Goal: Task Accomplishment & Management: Use online tool/utility

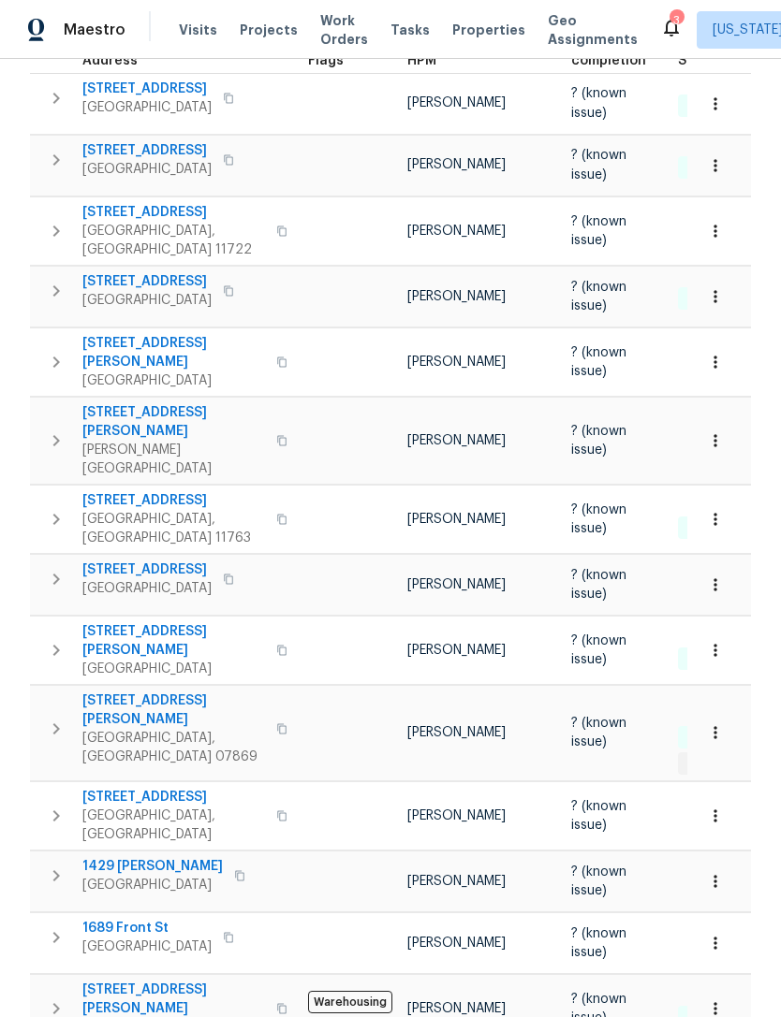
scroll to position [326, 0]
click at [172, 693] on span "372 Dover Chester Rd" at bounding box center [173, 711] width 183 height 37
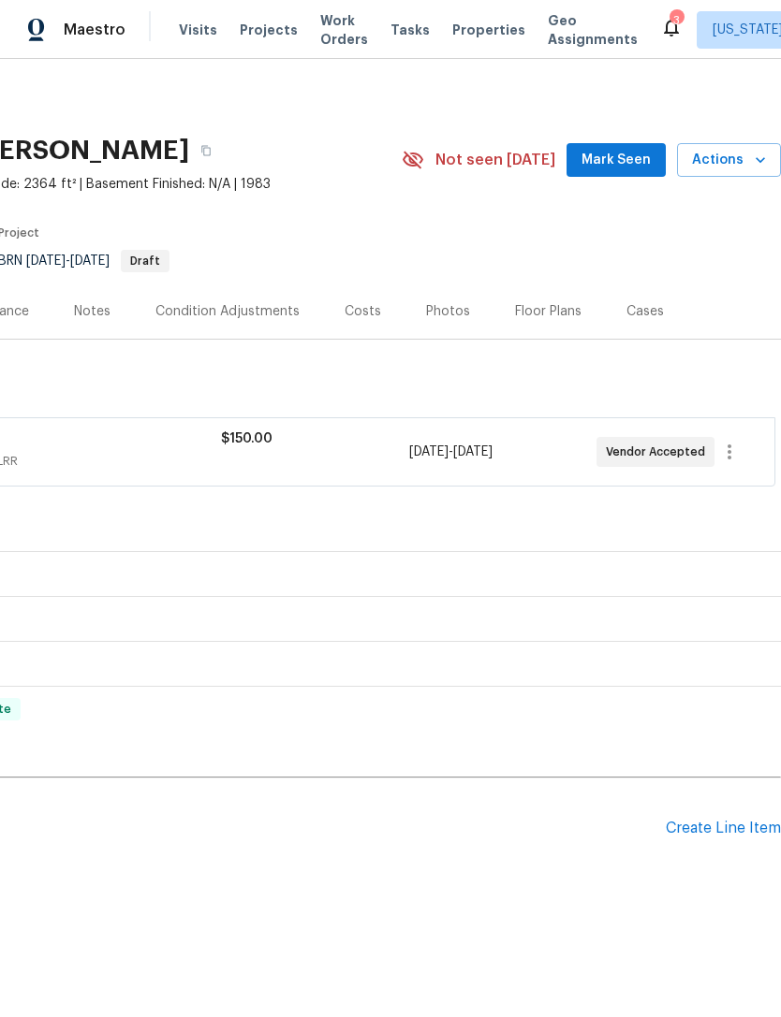
scroll to position [0, 277]
click at [699, 836] on div "Create Line Item" at bounding box center [722, 829] width 115 height 18
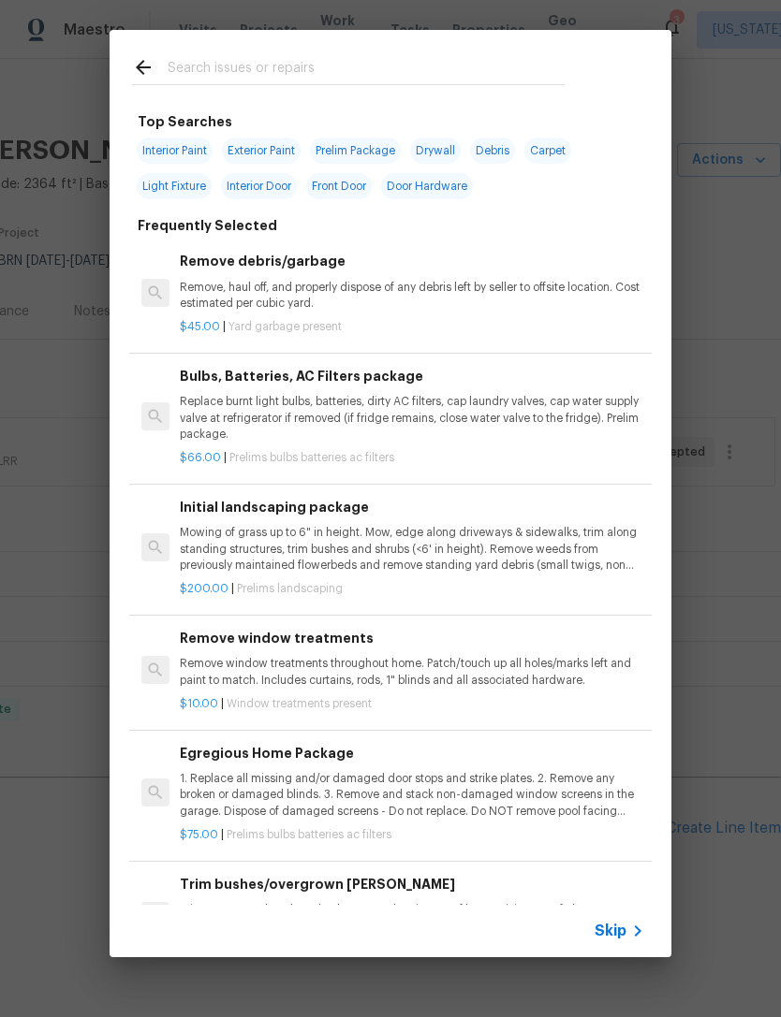
click at [533, 59] on input "text" at bounding box center [366, 70] width 397 height 28
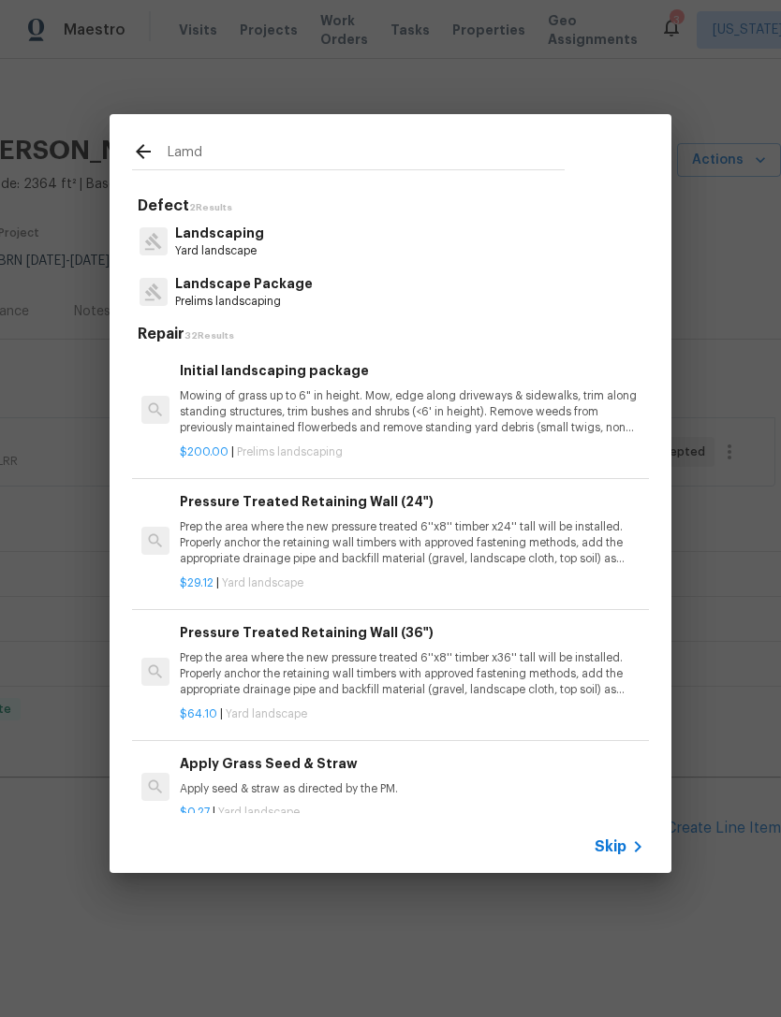
type input "Lamd"
click at [550, 228] on div "Landscaping Yard landscape" at bounding box center [390, 241] width 517 height 51
click at [550, 227] on div "Landscaping Yard landscape" at bounding box center [390, 241] width 517 height 51
click at [544, 268] on div "Landscape Package Prelims landscaping" at bounding box center [390, 292] width 517 height 51
click at [249, 249] on p "Yard landscape" at bounding box center [219, 251] width 89 height 16
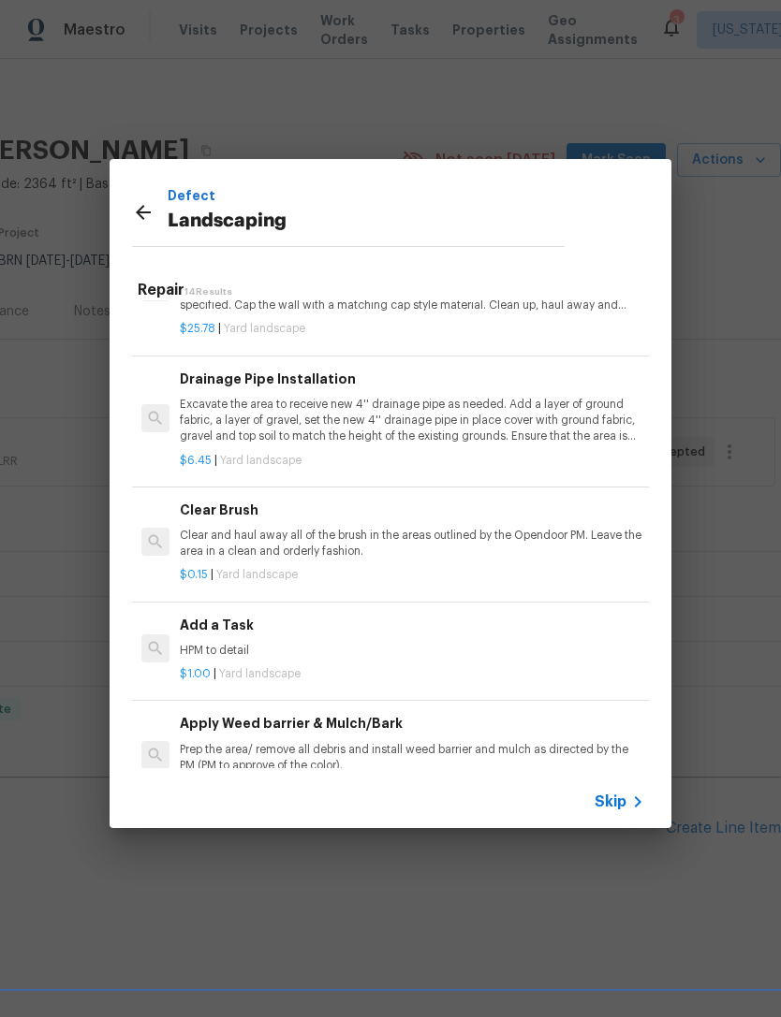
scroll to position [701, 0]
click at [468, 633] on div "Add a Task HPM to detail" at bounding box center [412, 637] width 464 height 45
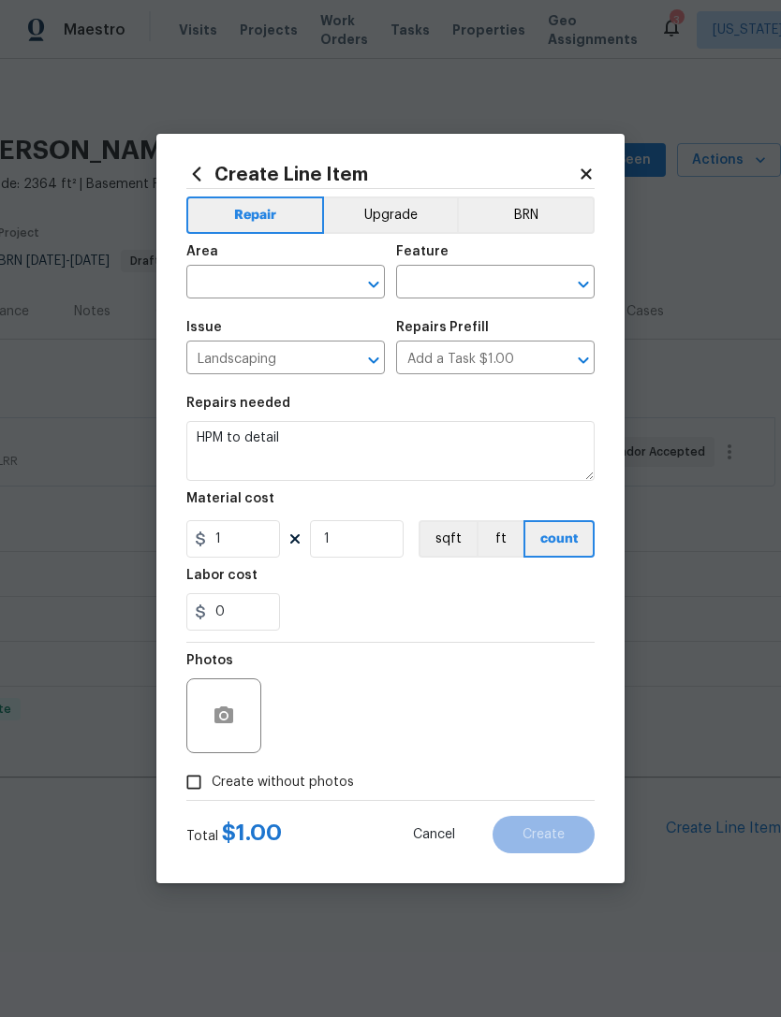
click at [468, 633] on section "Repairs needed HPM to detail Material cost 1 1 sqft ft count Labor cost 0" at bounding box center [390, 514] width 408 height 256
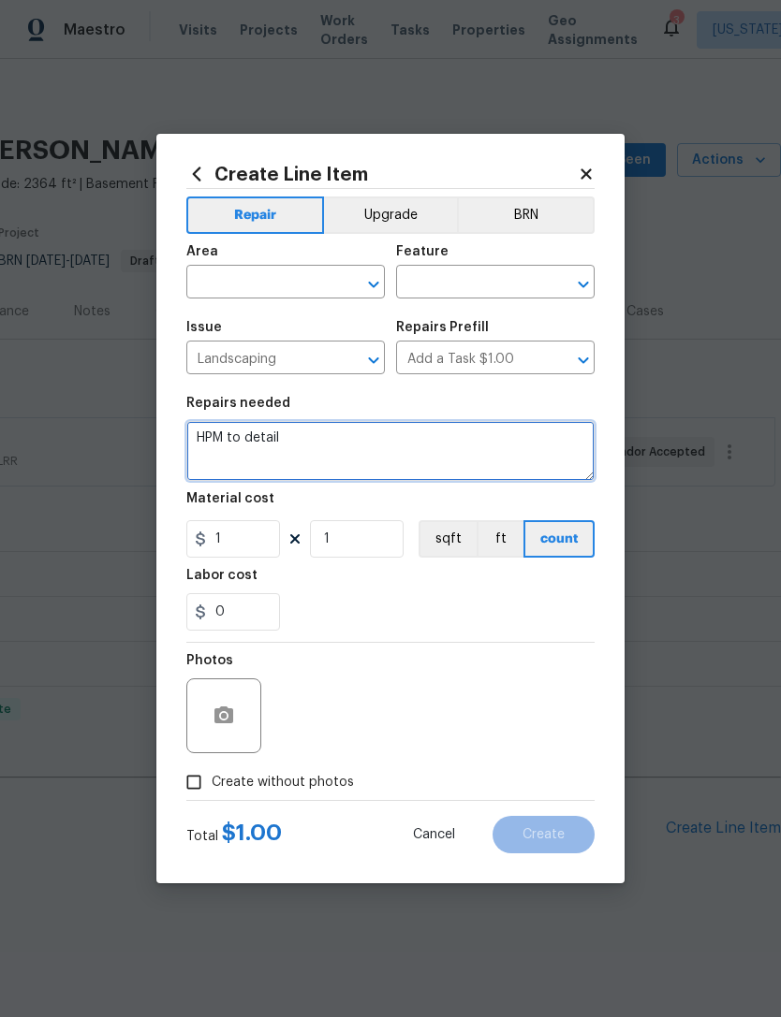
click at [423, 450] on textarea "HPM to detail" at bounding box center [390, 451] width 408 height 60
click at [422, 450] on textarea "HPM to detail" at bounding box center [390, 451] width 408 height 60
click at [408, 448] on textarea "HPM to detail" at bounding box center [390, 451] width 408 height 60
click at [271, 451] on textarea "HPM to detail" at bounding box center [390, 451] width 408 height 60
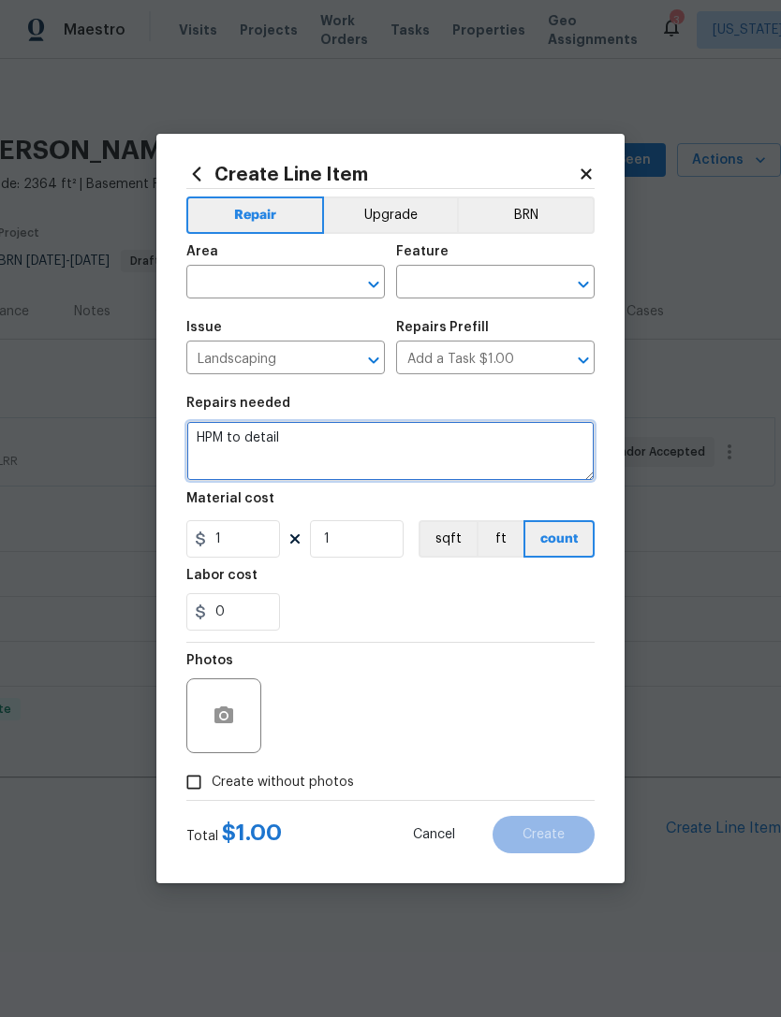
click at [402, 448] on textarea "HPM to detail" at bounding box center [390, 451] width 408 height 60
click at [401, 448] on textarea "HPM to detail" at bounding box center [390, 451] width 408 height 60
click at [393, 456] on textarea "HPM to detail" at bounding box center [390, 451] width 408 height 60
type textarea "Cut back all shrubs encroaching from the left side all the way up the driveway"
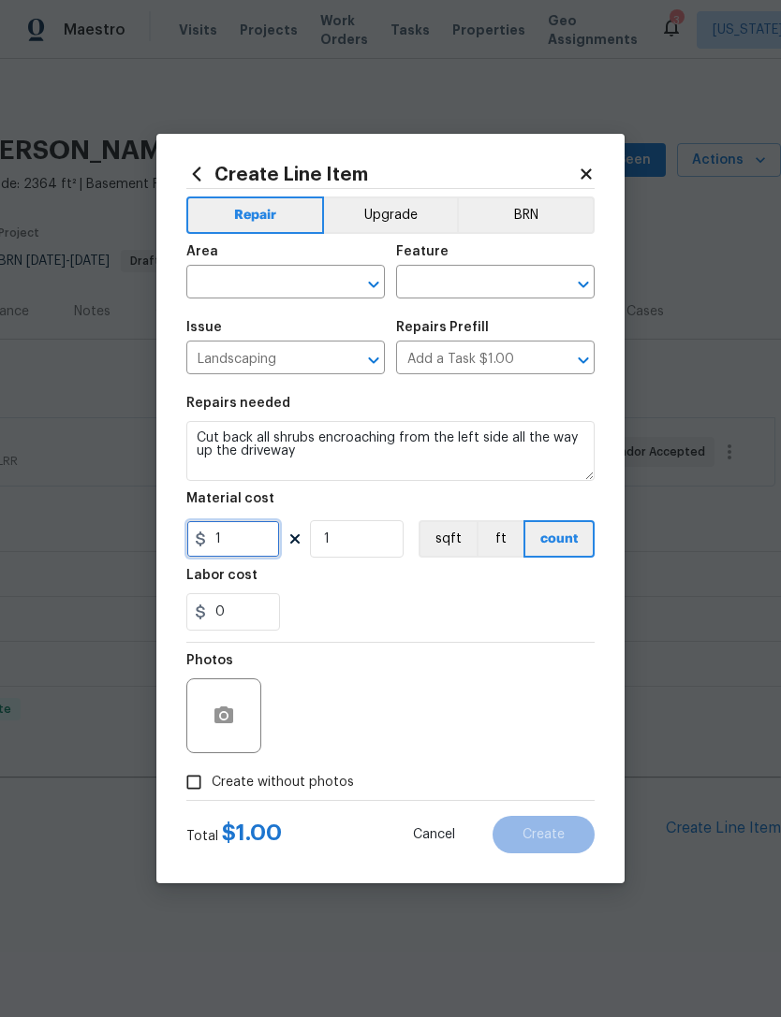
click at [264, 545] on input "1" at bounding box center [233, 538] width 94 height 37
click at [263, 545] on input "1" at bounding box center [233, 538] width 94 height 37
click at [333, 292] on div "​" at bounding box center [285, 284] width 198 height 29
type input "450"
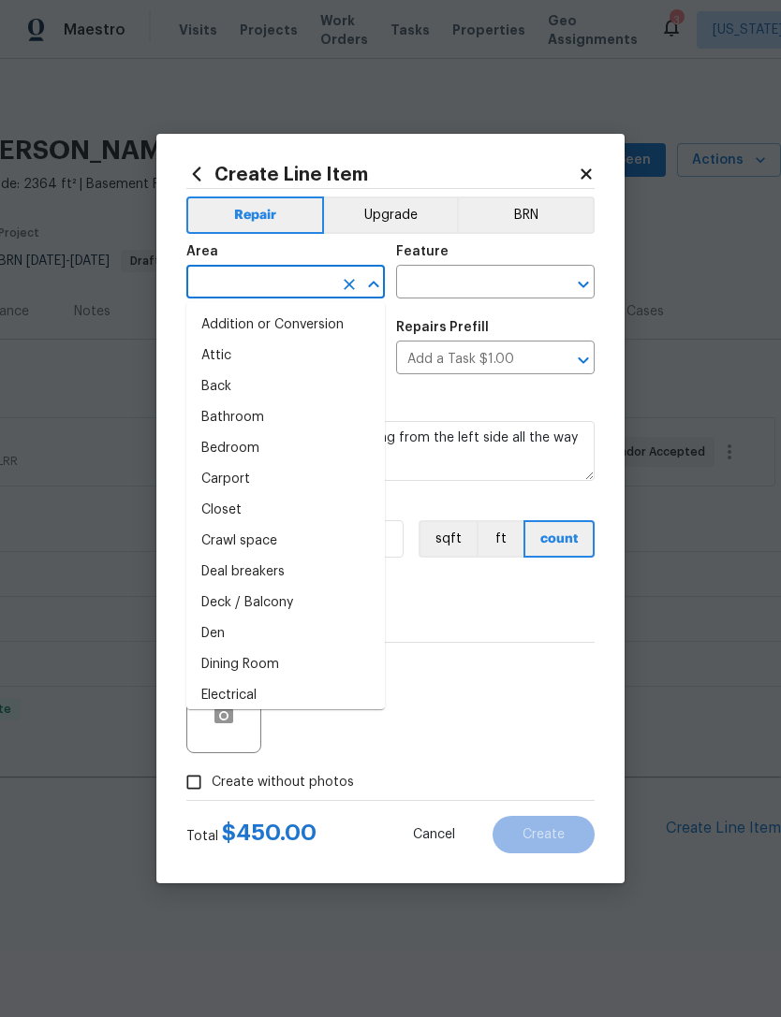
click at [319, 288] on input "text" at bounding box center [259, 284] width 146 height 29
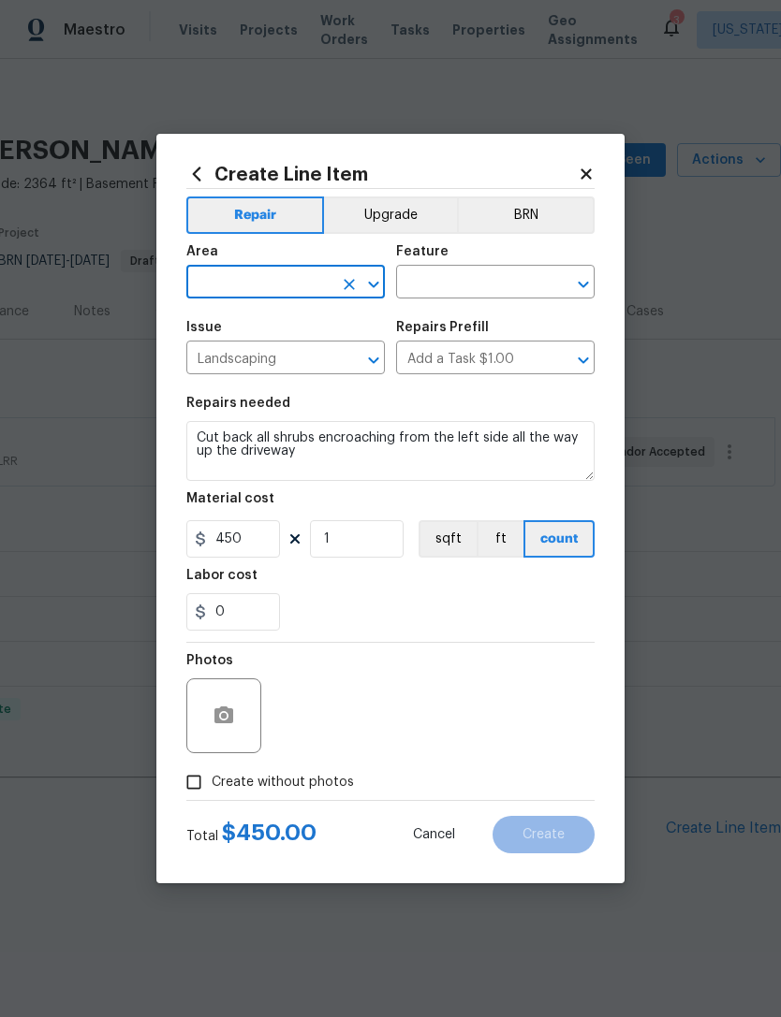
click at [318, 284] on input "text" at bounding box center [259, 284] width 146 height 29
click at [355, 360] on li "Exterior Overall" at bounding box center [285, 356] width 198 height 31
type input "Exterior Overall"
click at [493, 277] on input "text" at bounding box center [469, 284] width 146 height 29
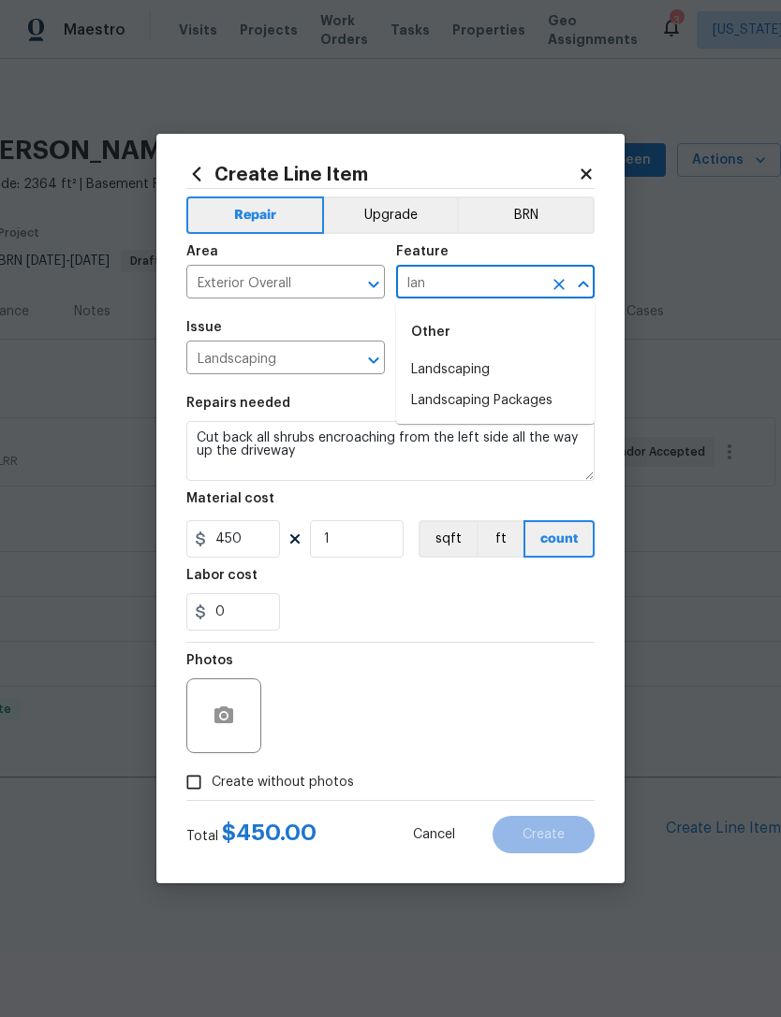
click at [565, 363] on li "Landscaping" at bounding box center [495, 370] width 198 height 31
type input "Landscaping"
click at [337, 606] on div "0" at bounding box center [390, 611] width 408 height 37
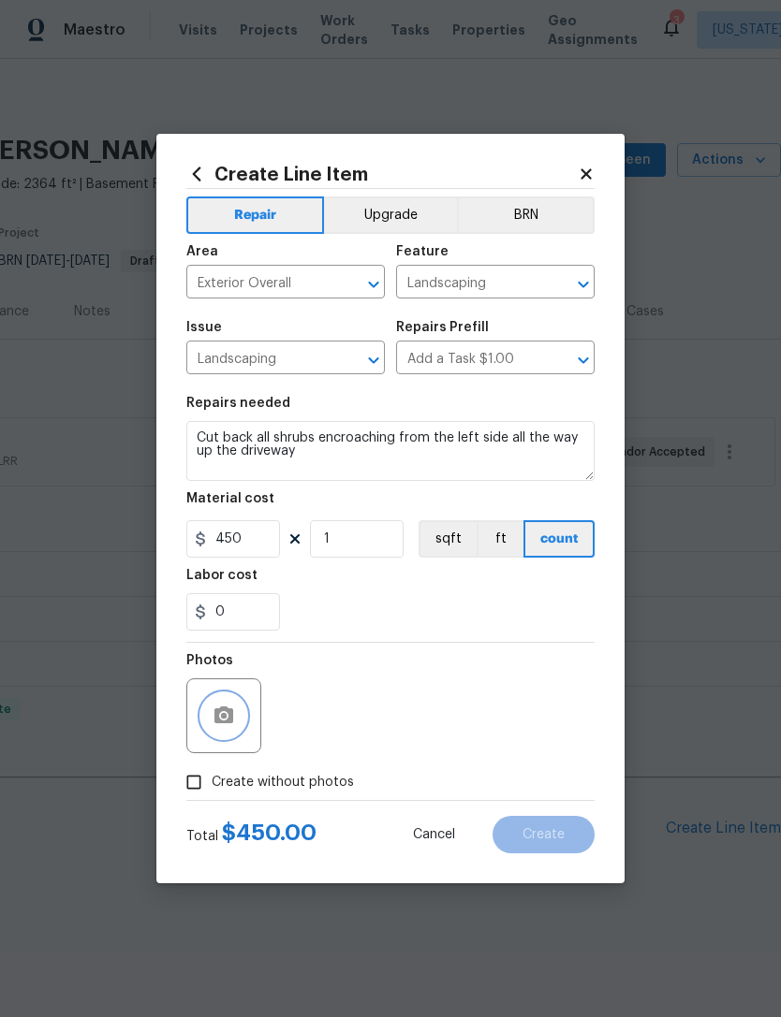
click at [236, 717] on button "button" at bounding box center [223, 716] width 45 height 45
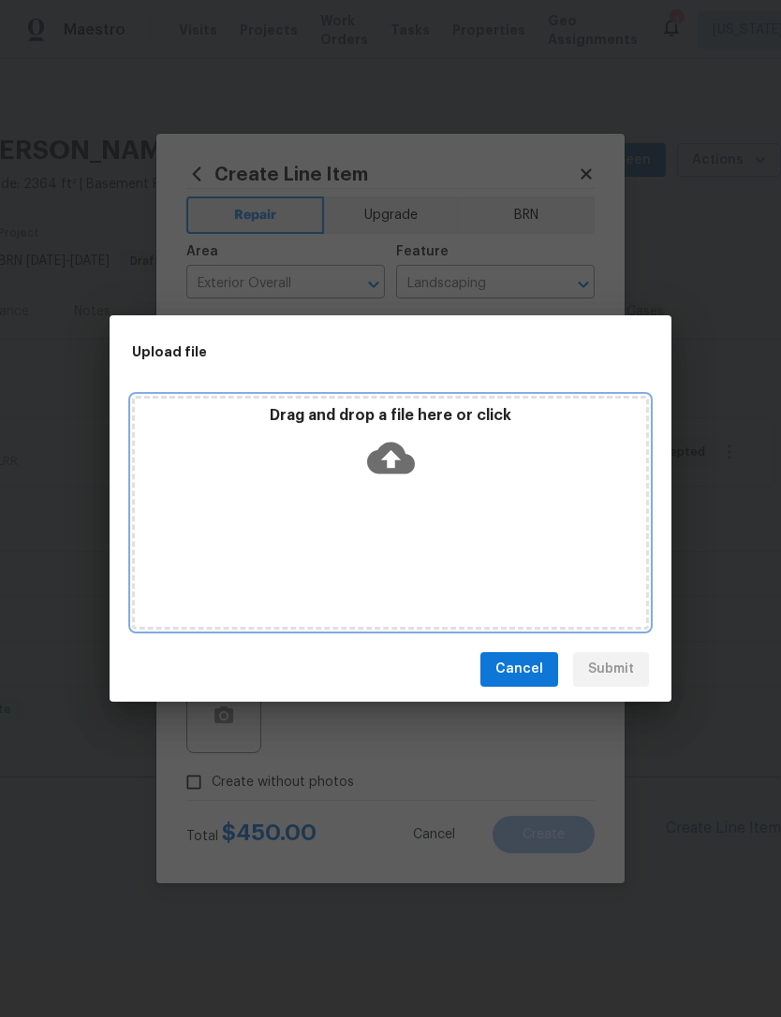
click at [398, 474] on icon at bounding box center [391, 458] width 48 height 32
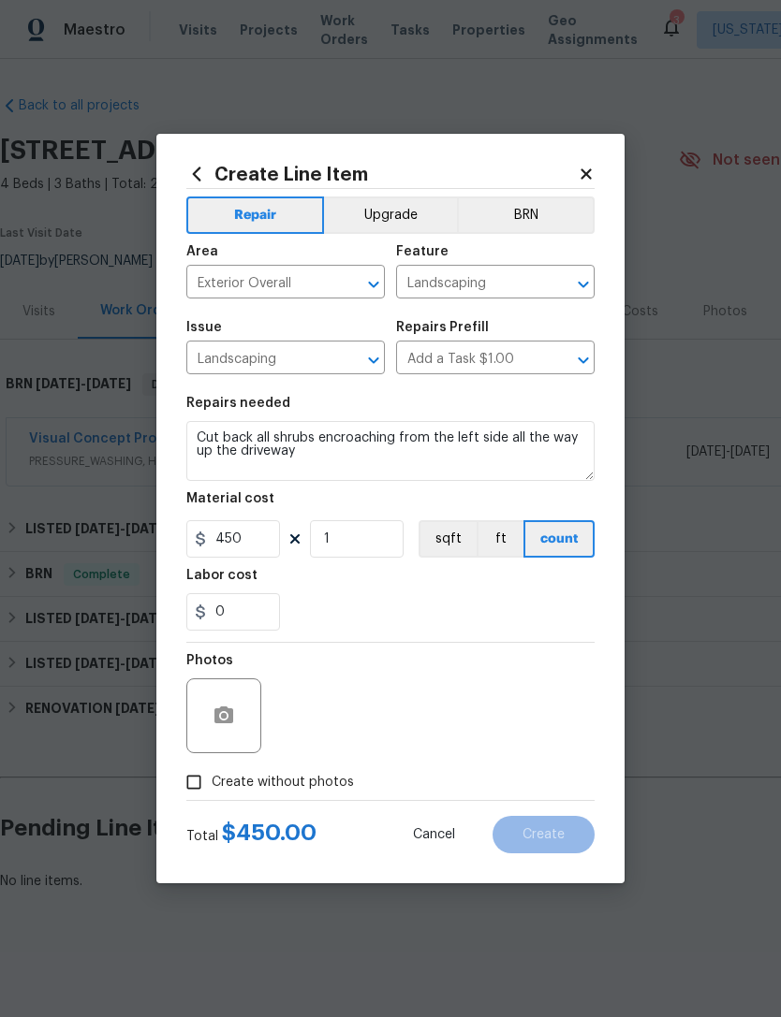
scroll to position [0, 277]
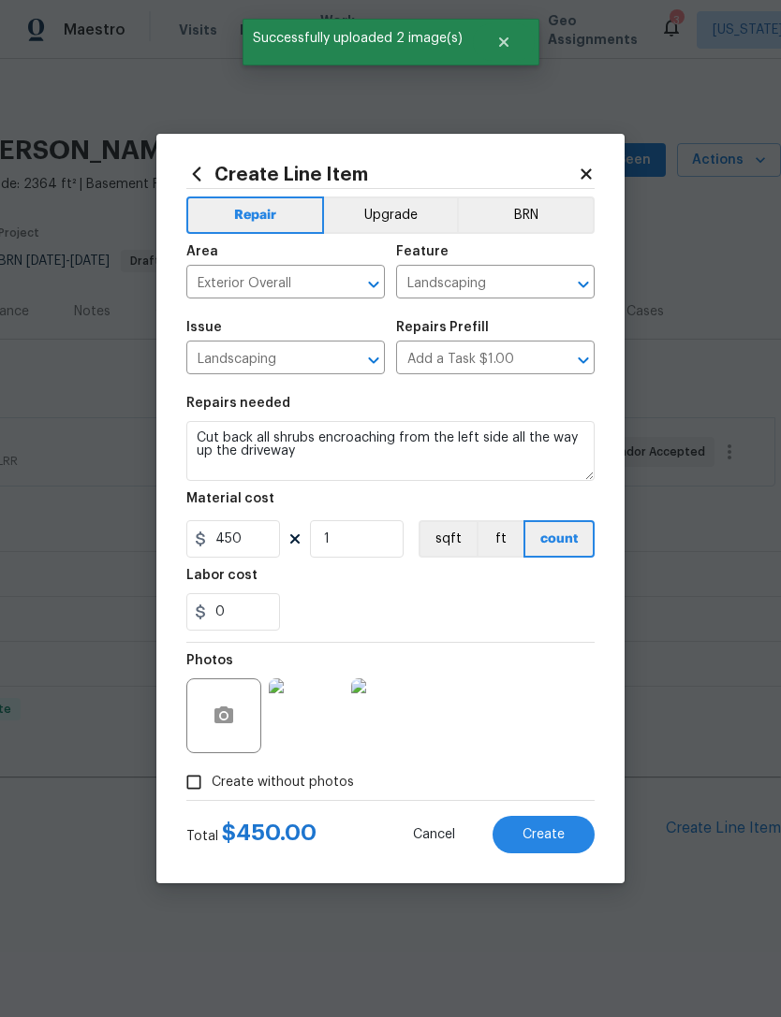
click at [563, 845] on button "Create" at bounding box center [543, 834] width 102 height 37
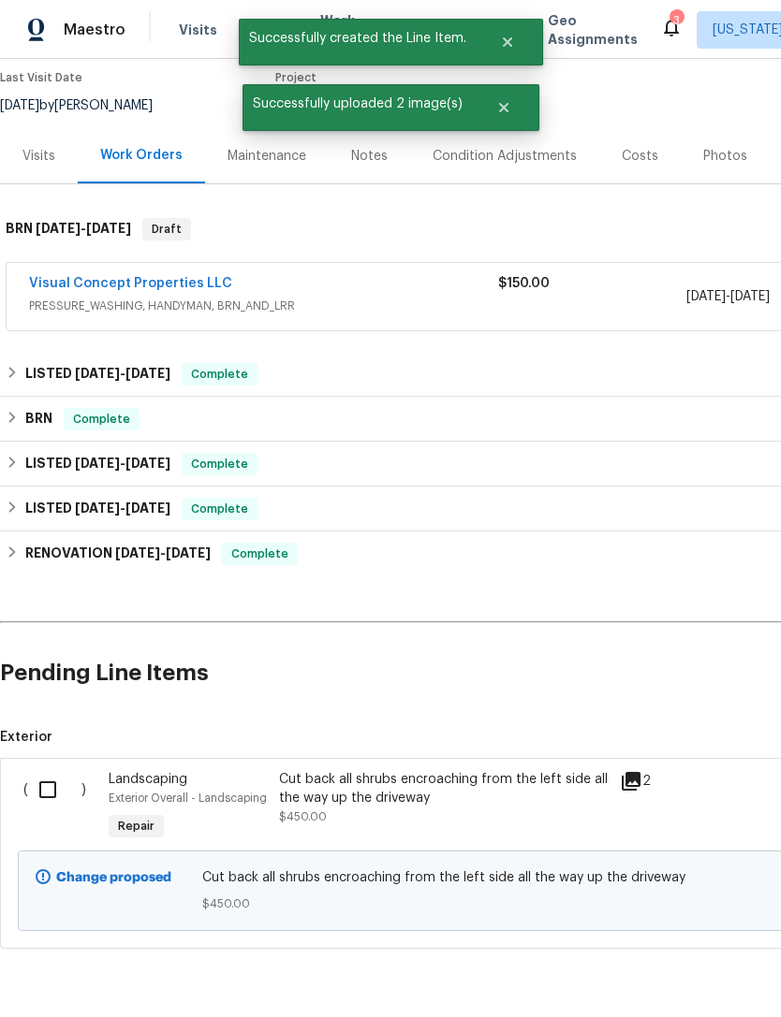
scroll to position [154, 0]
click at [68, 786] on input "checkbox" at bounding box center [54, 790] width 53 height 39
checkbox input "true"
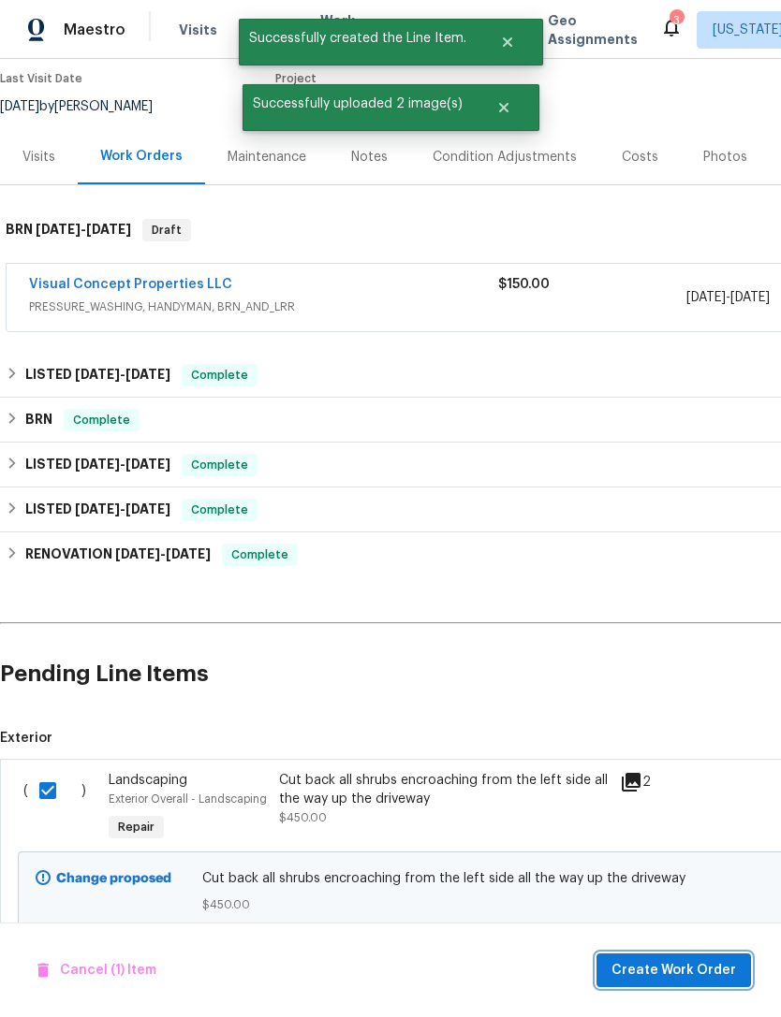
click at [675, 966] on span "Create Work Order" at bounding box center [673, 970] width 124 height 23
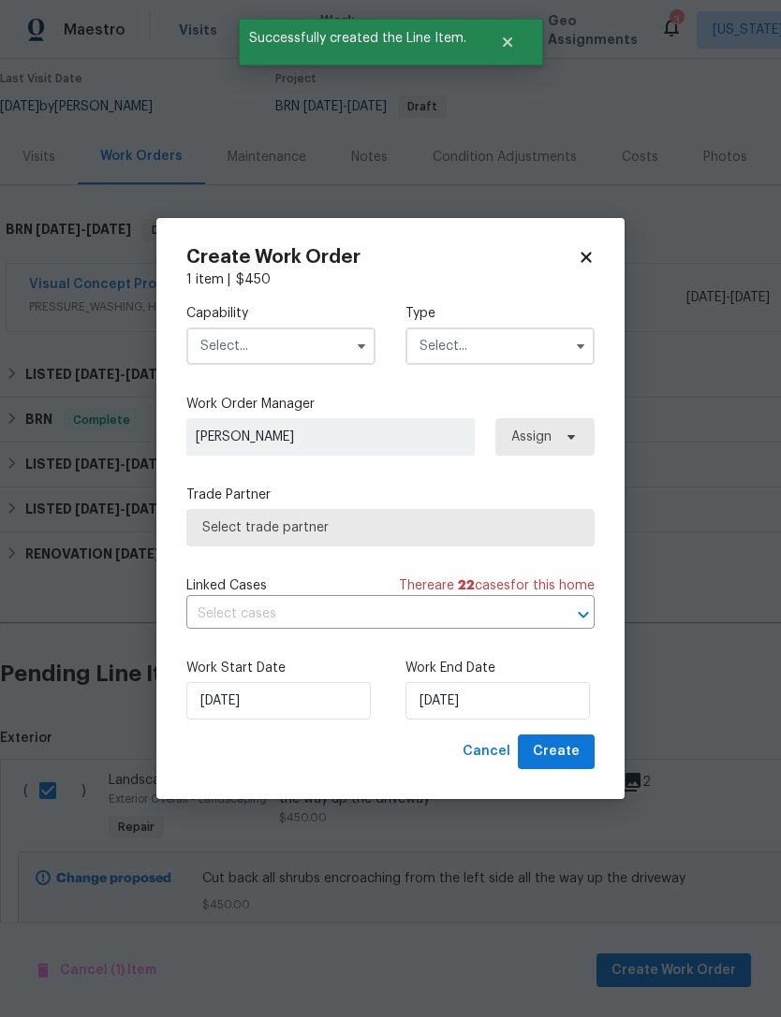
click at [331, 354] on input "text" at bounding box center [280, 346] width 189 height 37
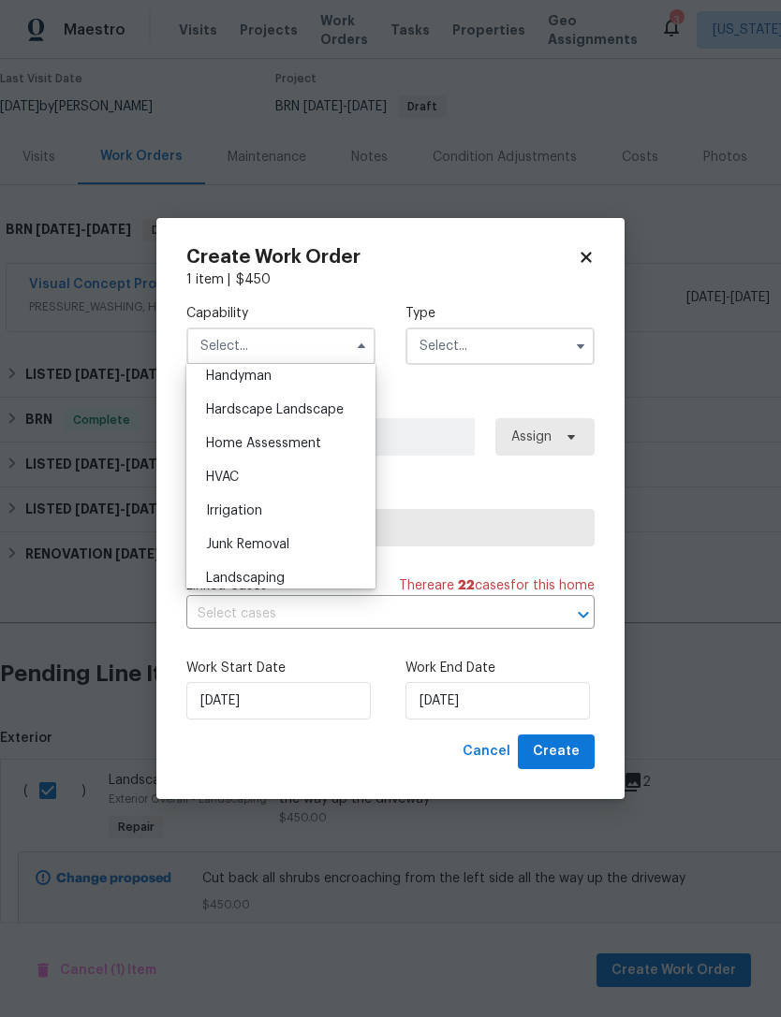
scroll to position [1107, 0]
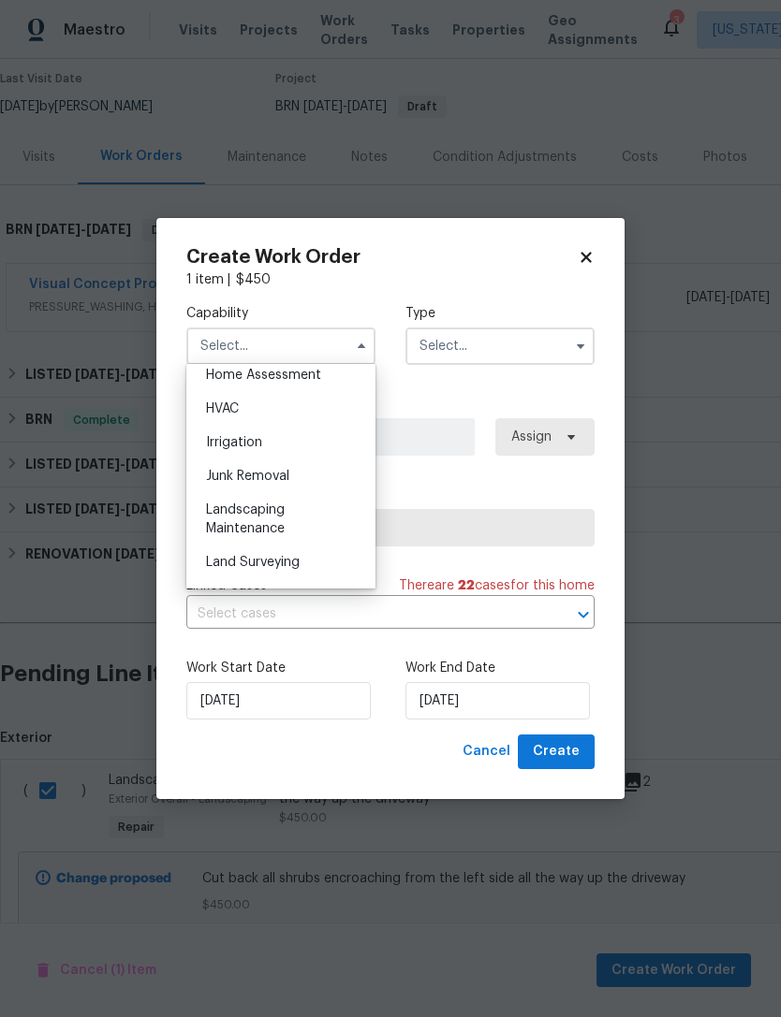
click at [304, 512] on div "Landscaping Maintenance" at bounding box center [281, 519] width 180 height 52
type input "Landscaping Maintenance"
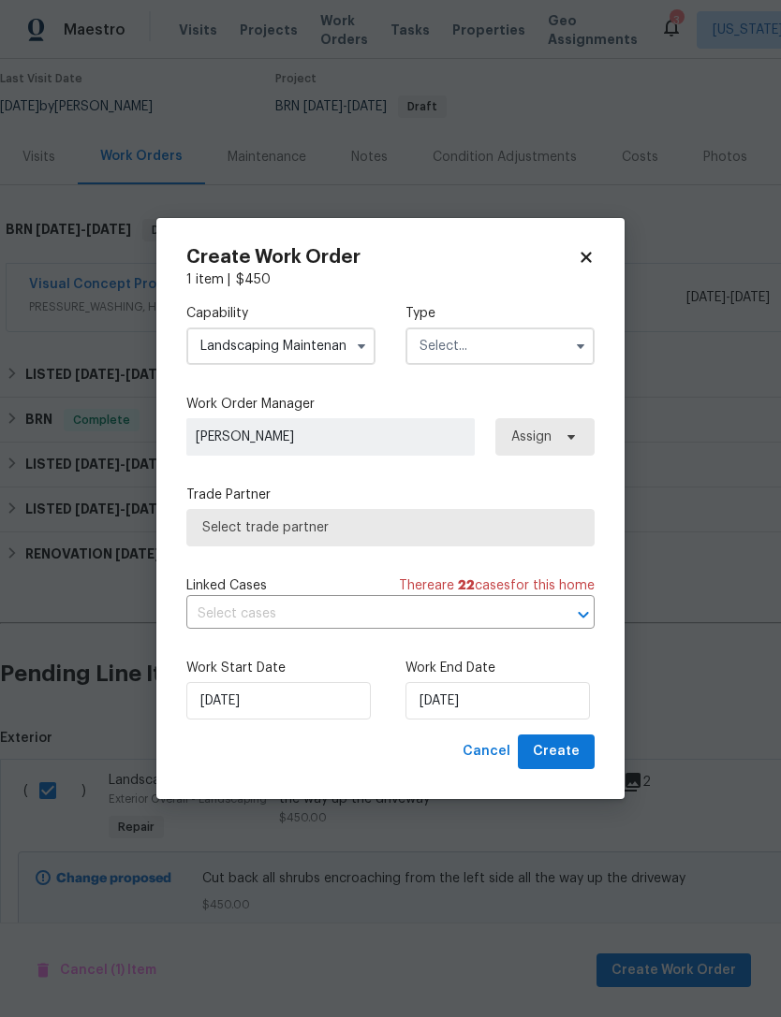
click at [538, 344] on input "text" at bounding box center [499, 346] width 189 height 37
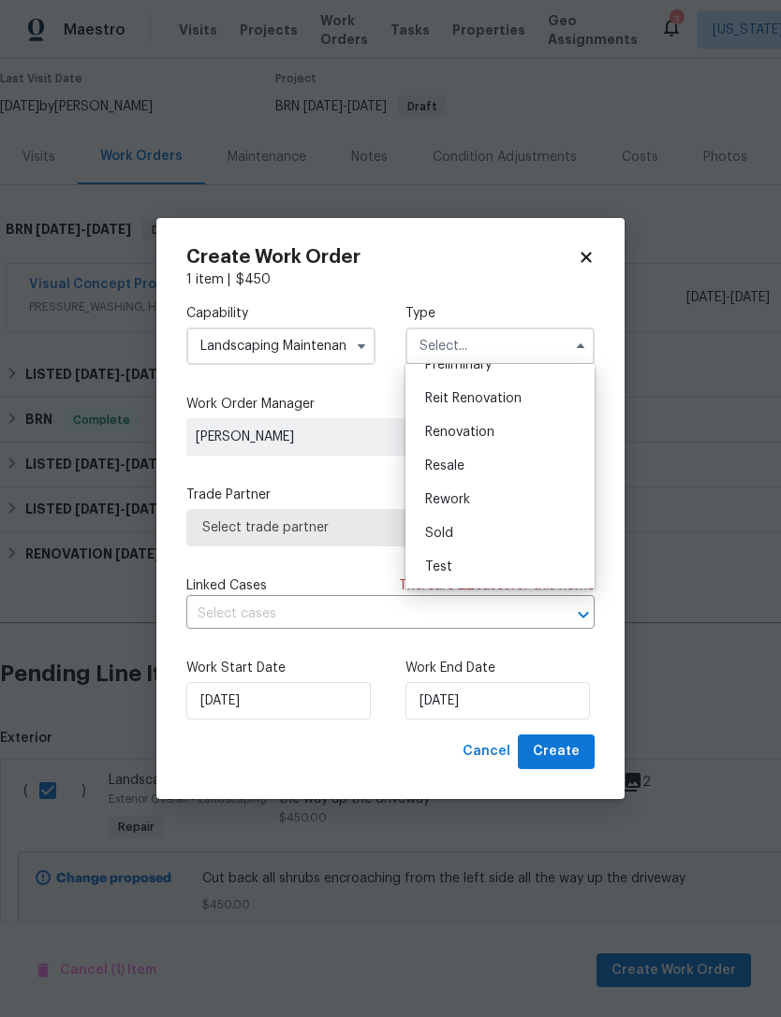
scroll to position [425, 0]
click at [510, 468] on div "Resale" at bounding box center [500, 466] width 180 height 34
type input "Resale"
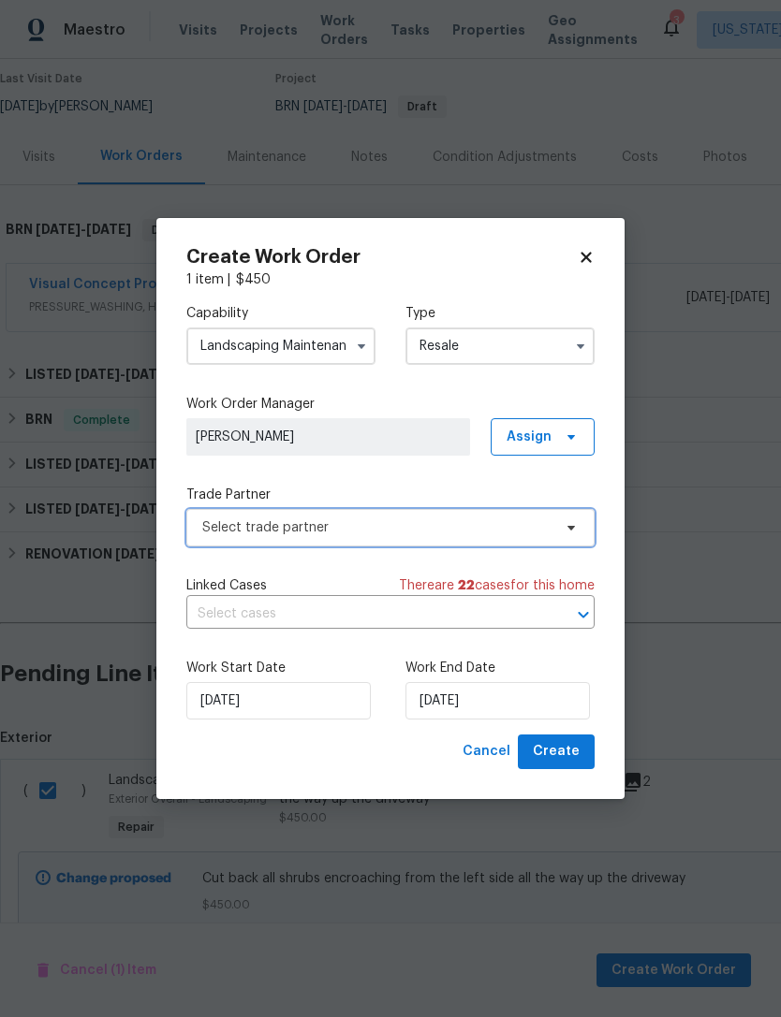
click at [551, 540] on span "Select trade partner" at bounding box center [390, 527] width 408 height 37
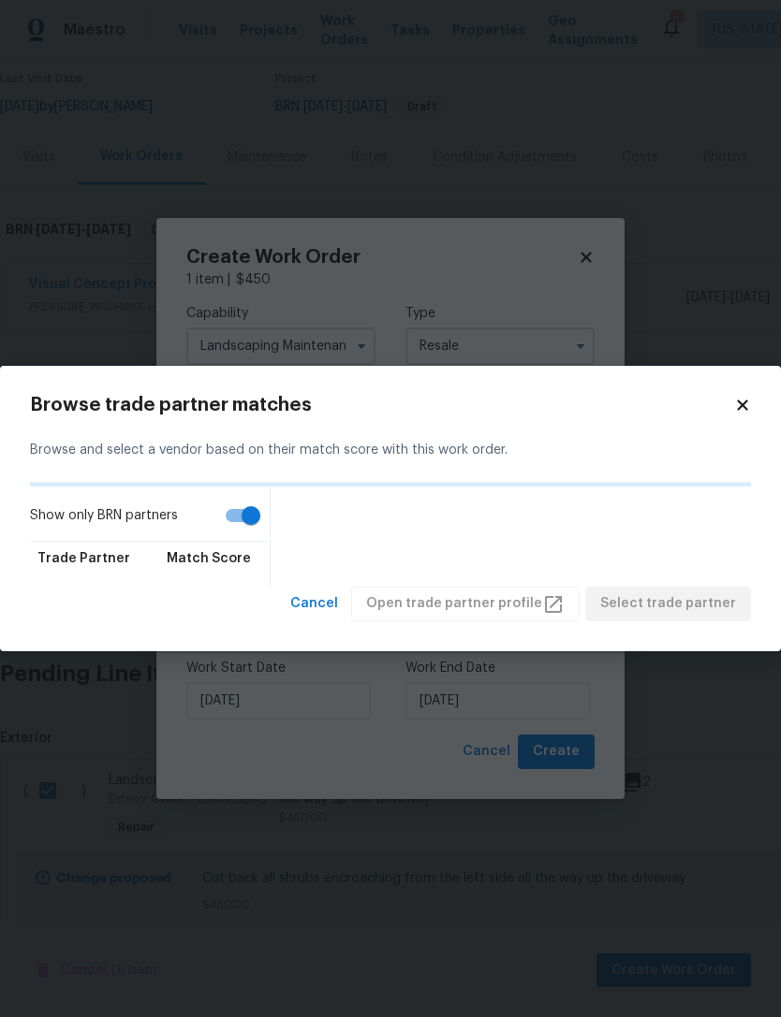
click at [245, 525] on input "Show only BRN partners" at bounding box center [250, 516] width 107 height 36
checkbox input "false"
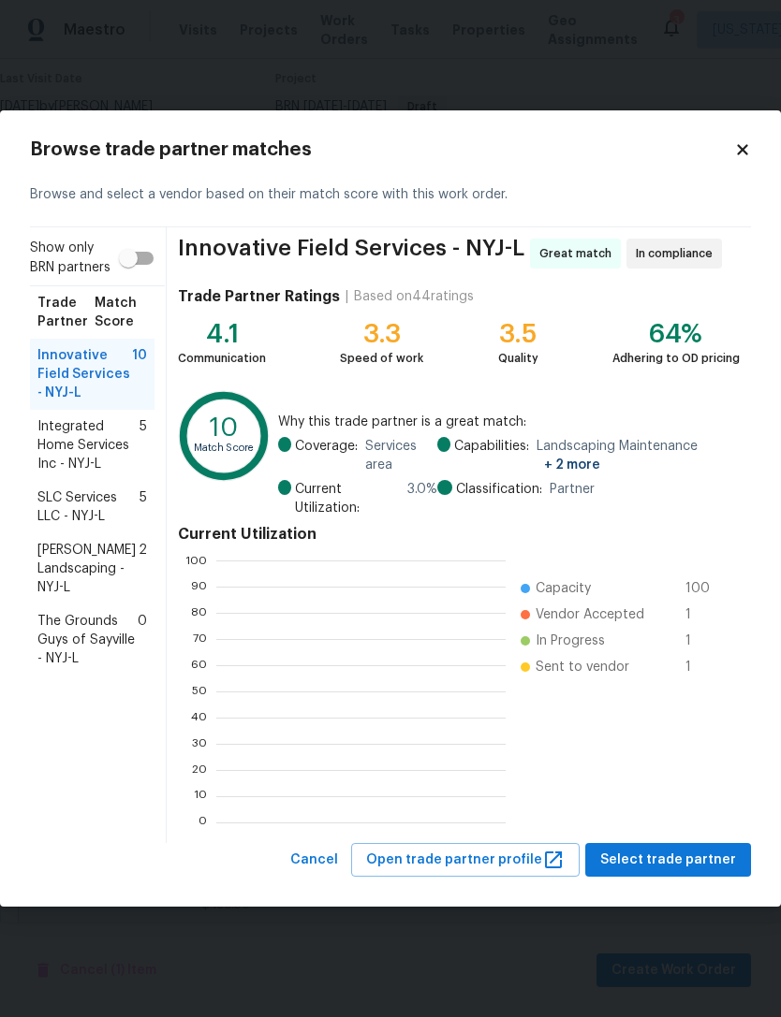
scroll to position [262, 289]
click at [649, 861] on span "Select trade partner" at bounding box center [668, 860] width 136 height 23
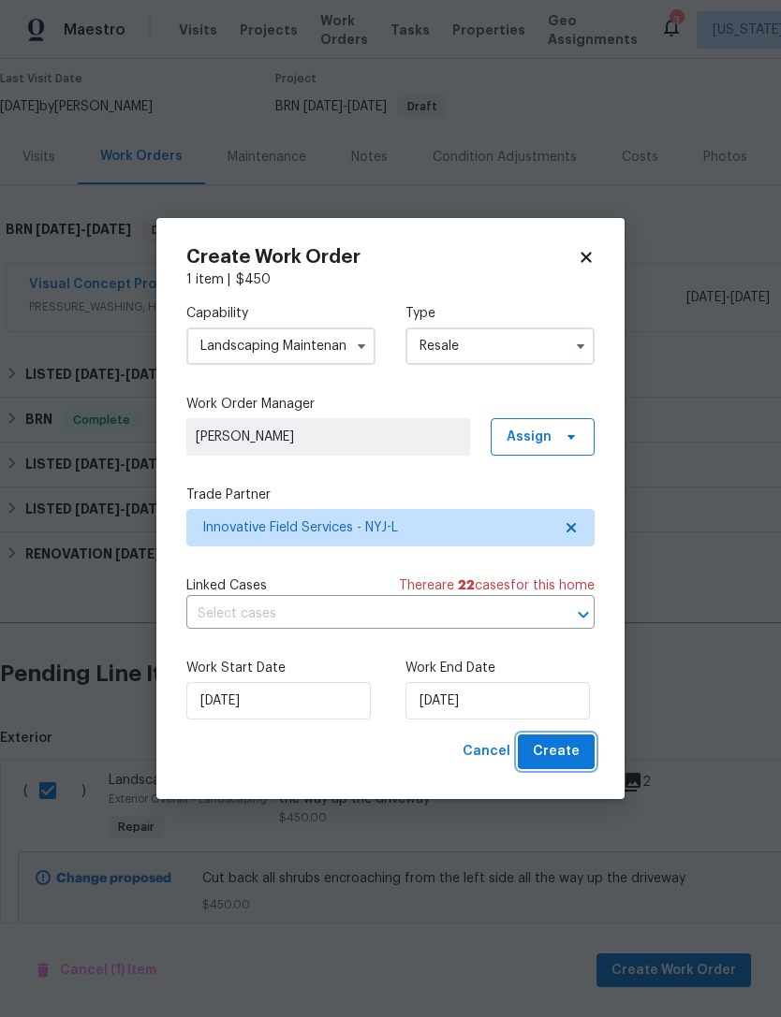
click at [569, 756] on span "Create" at bounding box center [556, 751] width 47 height 23
checkbox input "false"
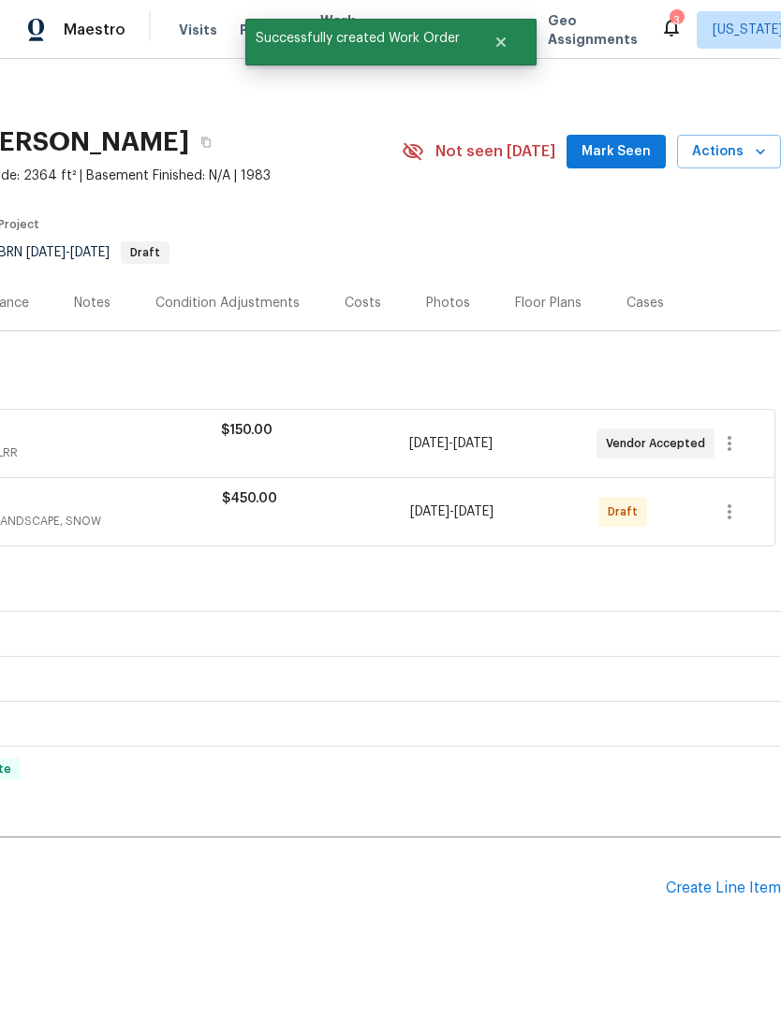
scroll to position [8, 277]
click at [742, 513] on button "button" at bounding box center [729, 511] width 45 height 45
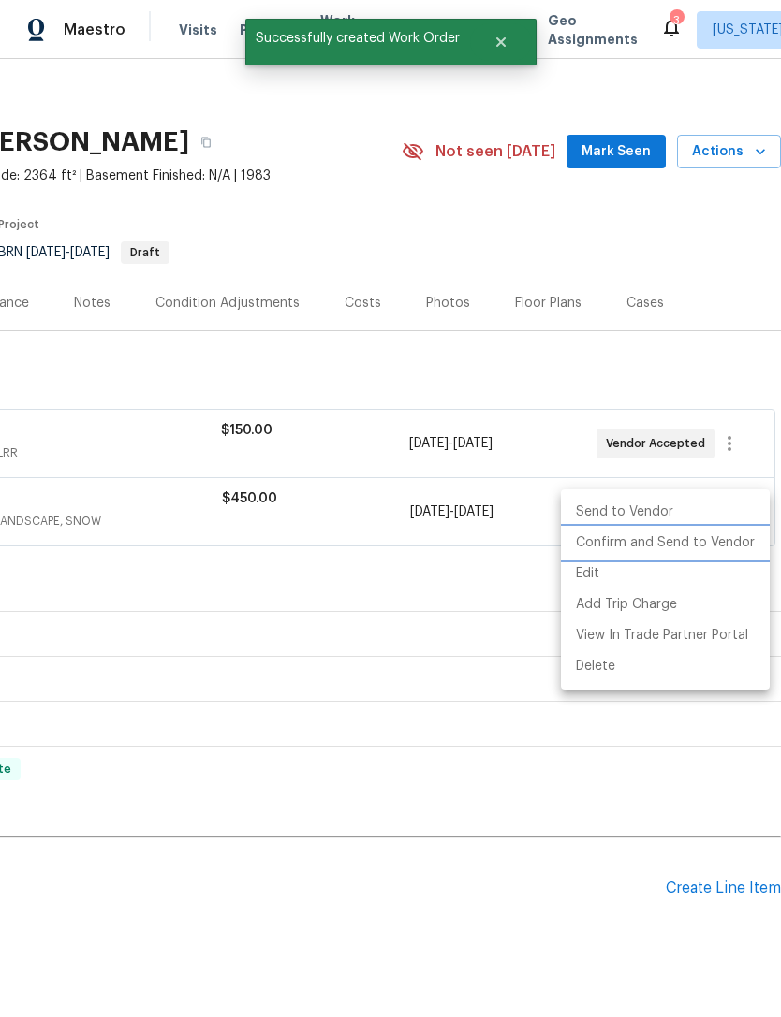
click at [717, 540] on li "Confirm and Send to Vendor" at bounding box center [665, 543] width 209 height 31
